Goal: Task Accomplishment & Management: Manage account settings

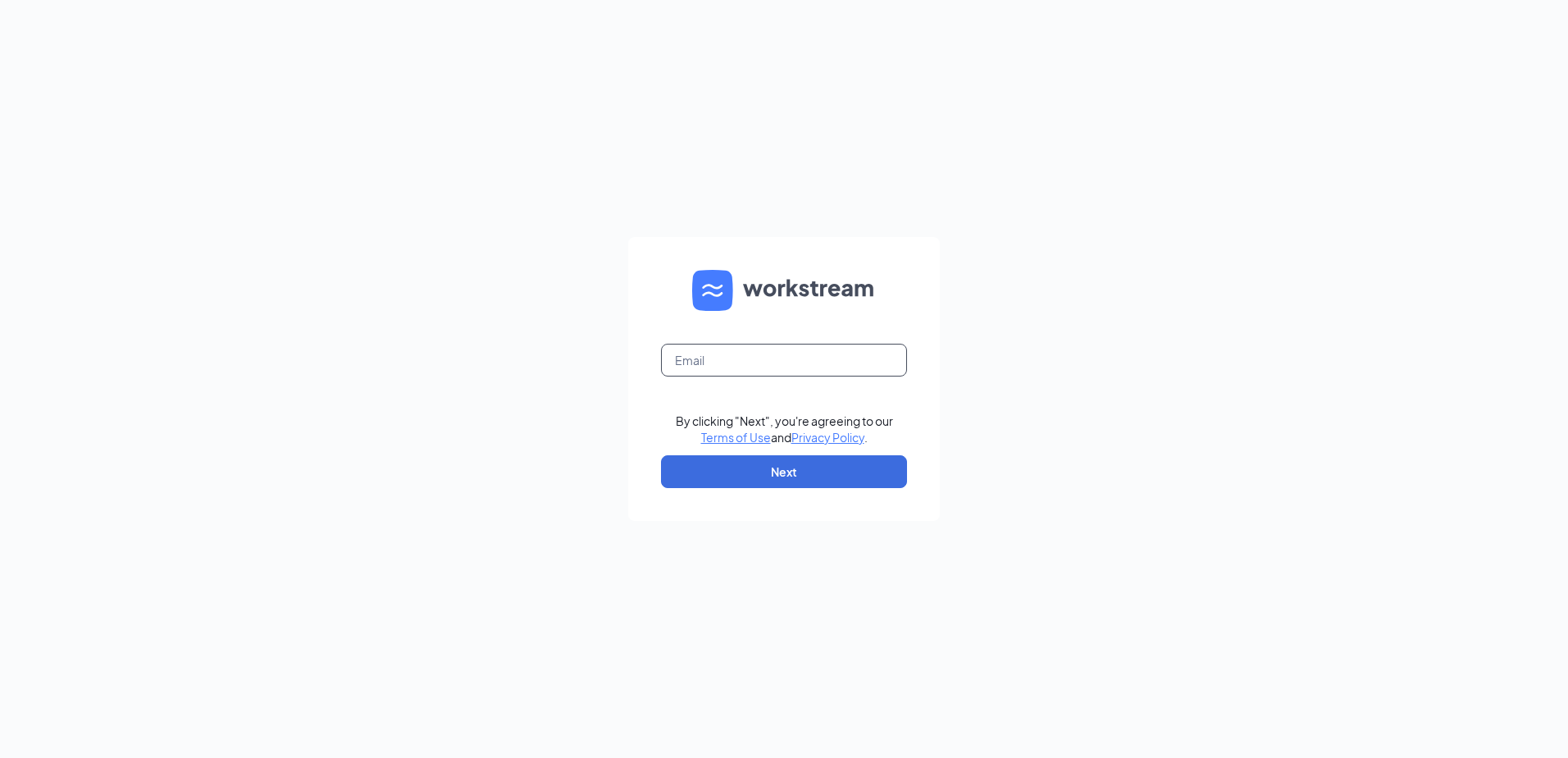
click at [700, 369] on input "text" at bounding box center [784, 360] width 246 height 33
type input "[EMAIL_ADDRESS][DOMAIN_NAME]"
click at [765, 469] on button "Next" at bounding box center [784, 471] width 246 height 33
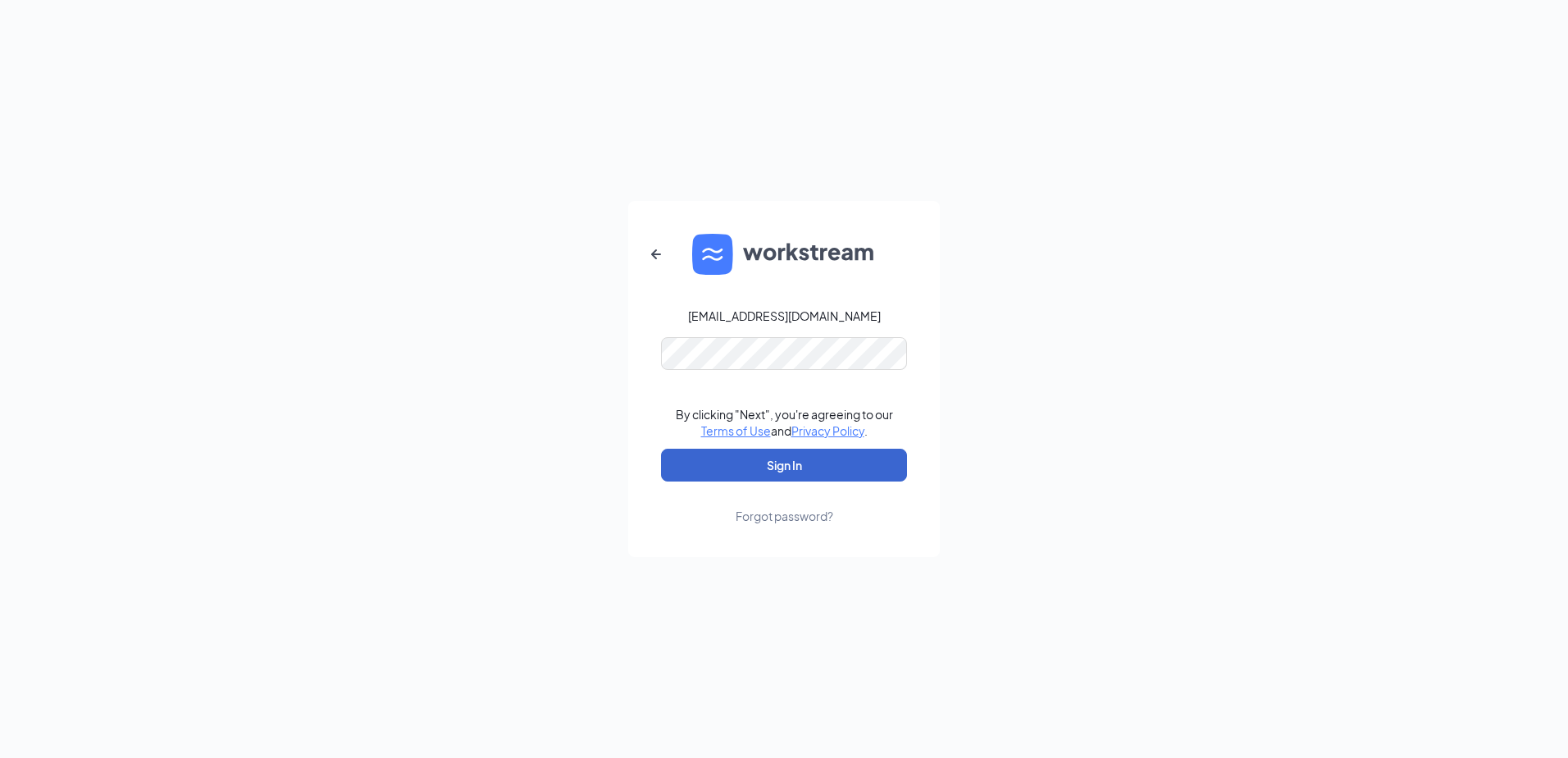
click at [817, 465] on button "Sign In" at bounding box center [784, 464] width 246 height 33
drag, startPoint x: 579, startPoint y: 461, endPoint x: 718, endPoint y: 465, distance: 139.1
click at [579, 461] on div "[EMAIL_ADDRESS][DOMAIN_NAME] By clicking "Next", you're agreeing to our Terms o…" at bounding box center [784, 379] width 1568 height 758
click at [788, 461] on button "Sign In" at bounding box center [784, 464] width 246 height 33
click at [656, 251] on icon "ArrowLeftNew" at bounding box center [656, 254] width 9 height 9
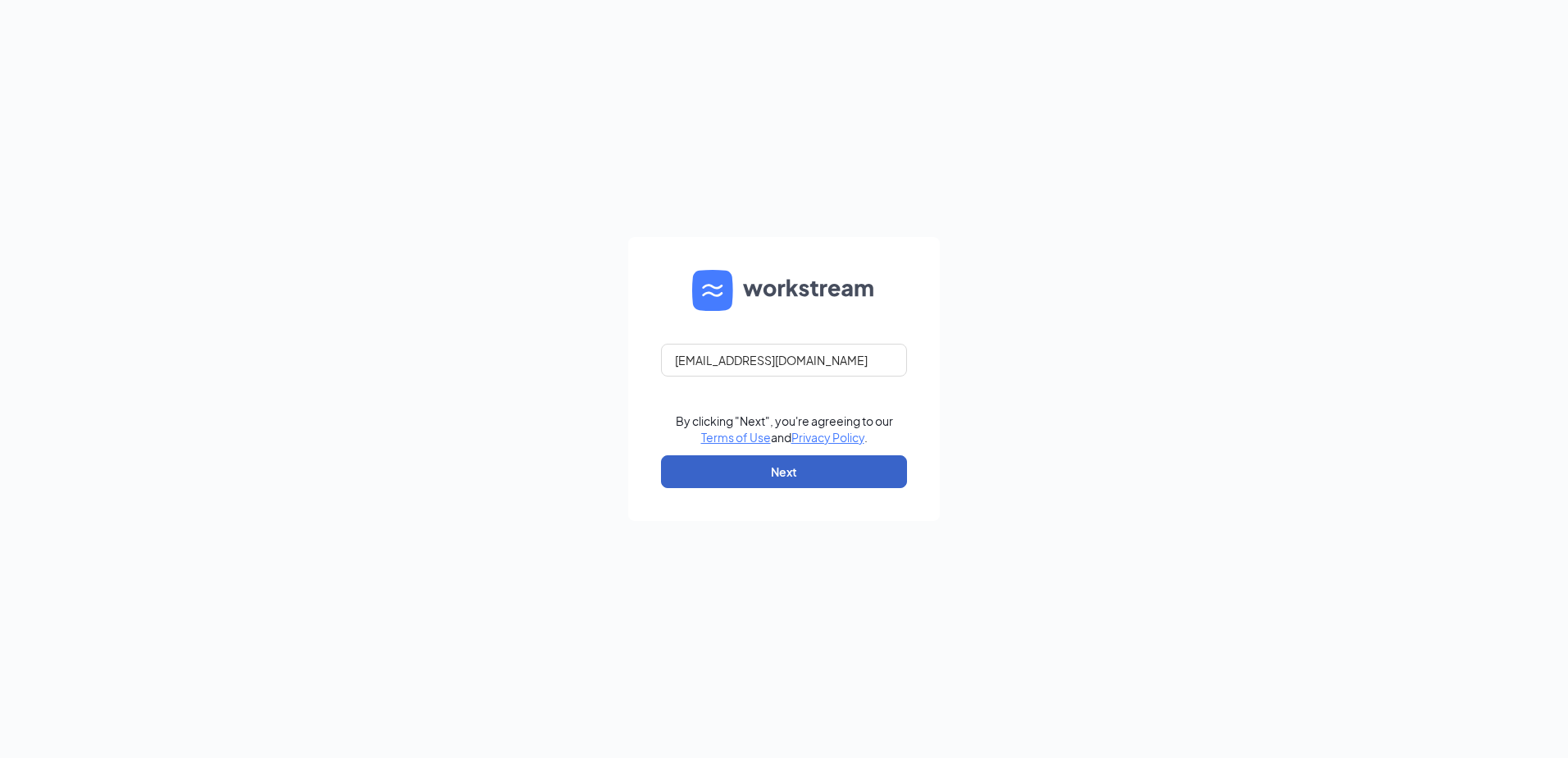
click at [799, 478] on button "Next" at bounding box center [784, 471] width 246 height 33
